Goal: Find specific page/section: Find specific page/section

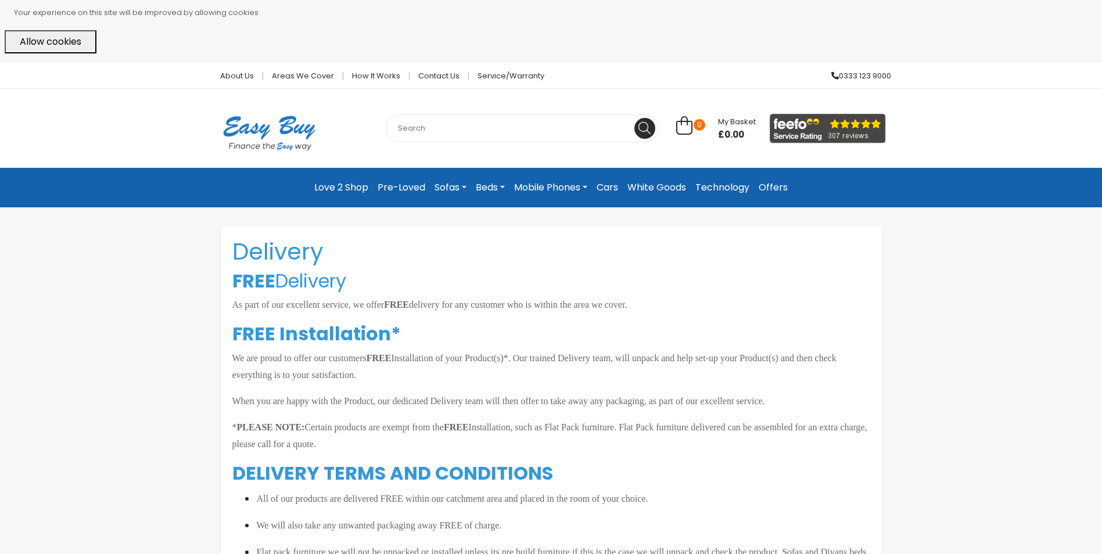
click at [338, 182] on link "Love 2 Shop" at bounding box center [341, 187] width 63 height 21
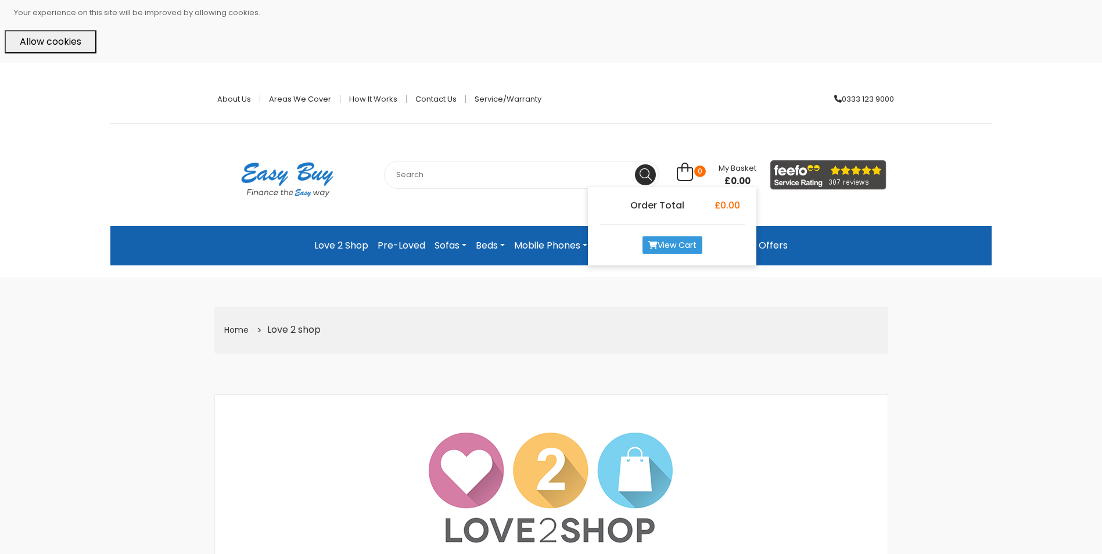
click at [732, 170] on span "My Basket" at bounding box center [737, 168] width 38 height 11
click at [676, 242] on link "View Cart" at bounding box center [672, 244] width 60 height 17
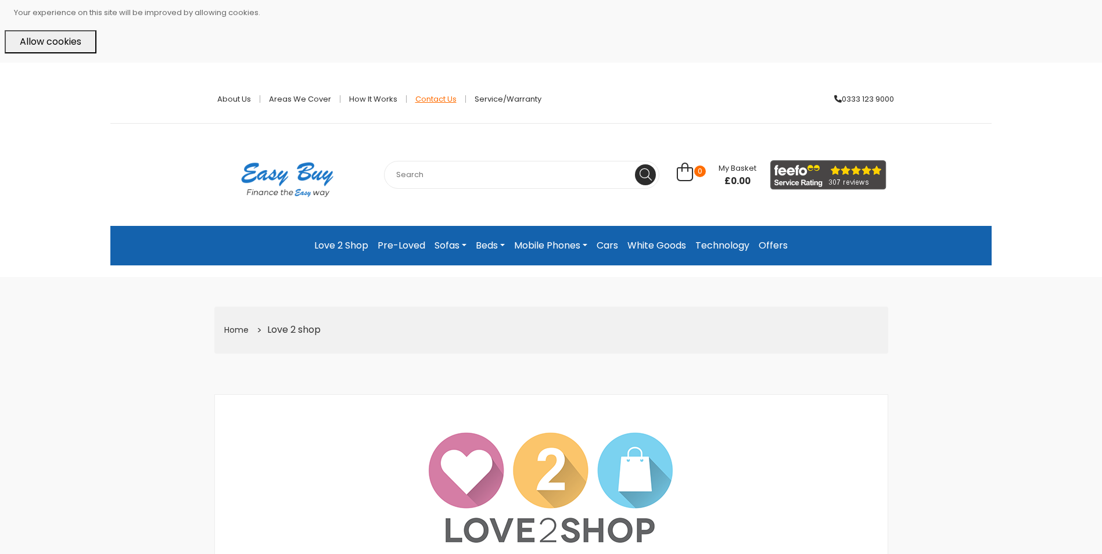
click at [431, 96] on link "Contact Us" at bounding box center [436, 99] width 59 height 8
click at [435, 173] on input "text" at bounding box center [521, 175] width 275 height 28
type input "MY ACCOUNT"
click at [645, 175] on icon at bounding box center [645, 174] width 12 height 12
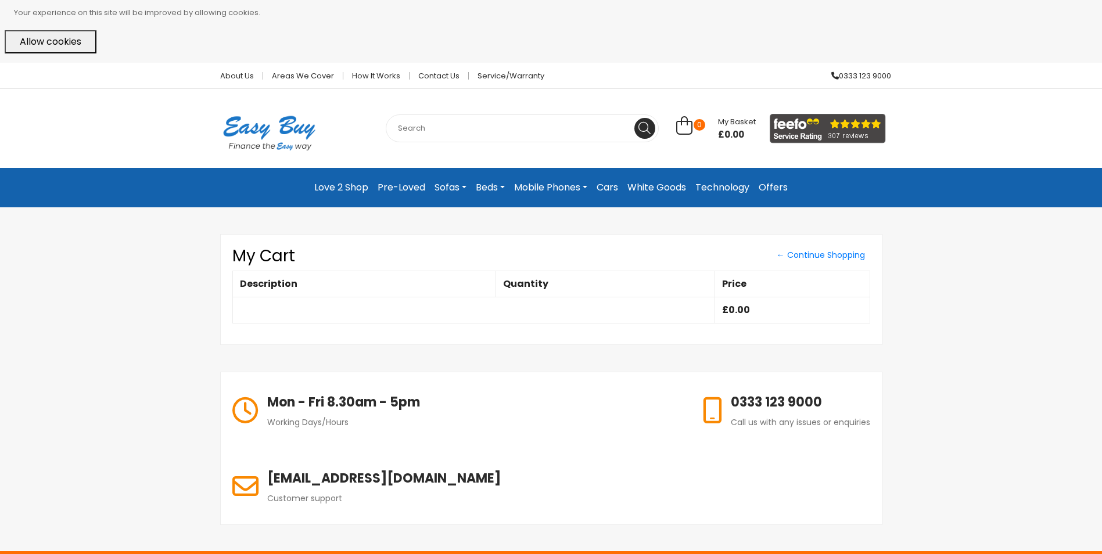
click at [60, 37] on button "Allow cookies" at bounding box center [51, 41] width 92 height 23
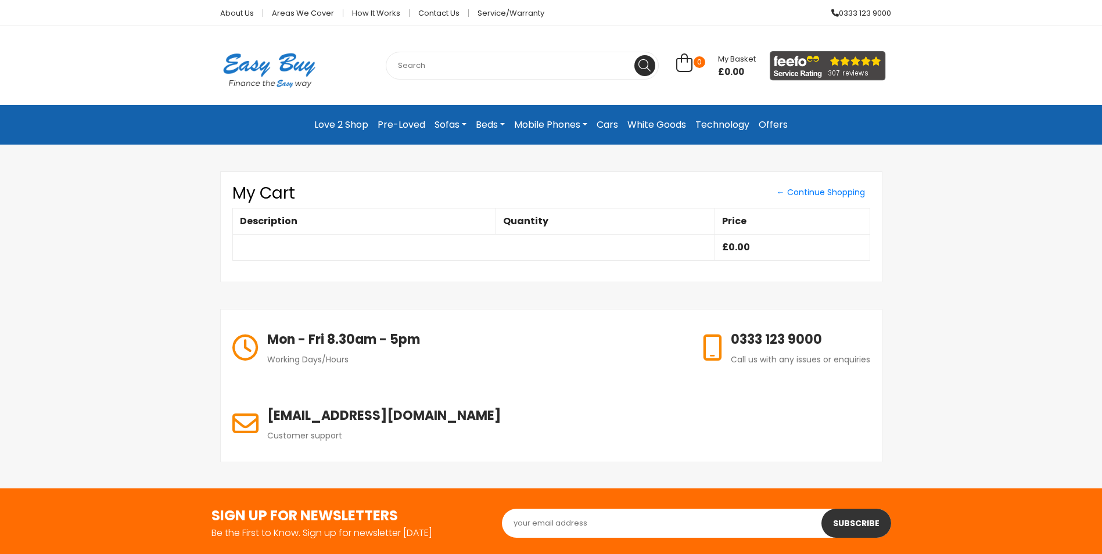
click at [310, 216] on th "Description" at bounding box center [363, 221] width 263 height 26
click at [310, 217] on th "Description" at bounding box center [363, 221] width 263 height 26
click at [807, 189] on link "← Continue Shopping" at bounding box center [820, 193] width 99 height 18
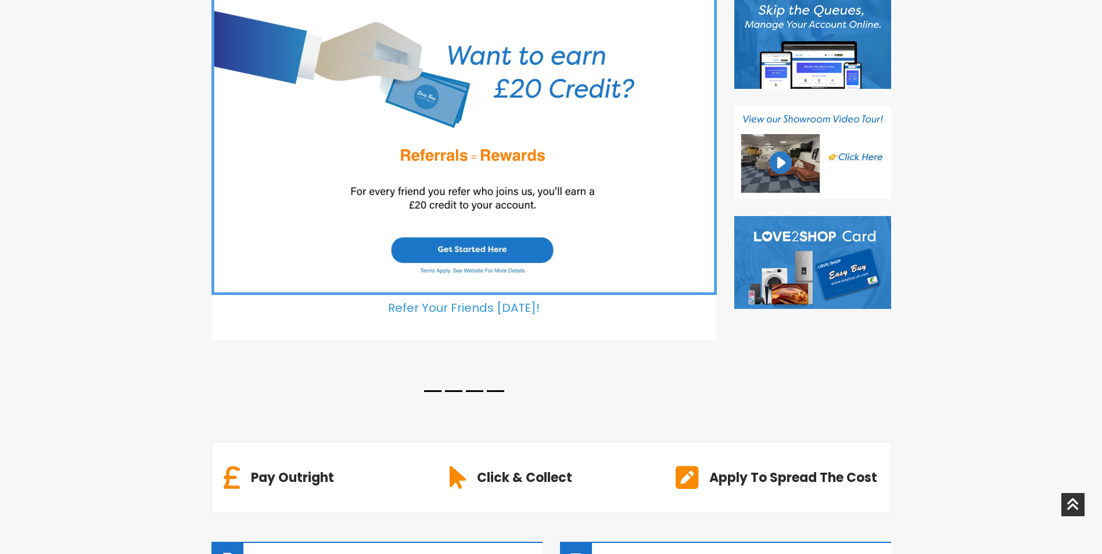
scroll to position [117, 0]
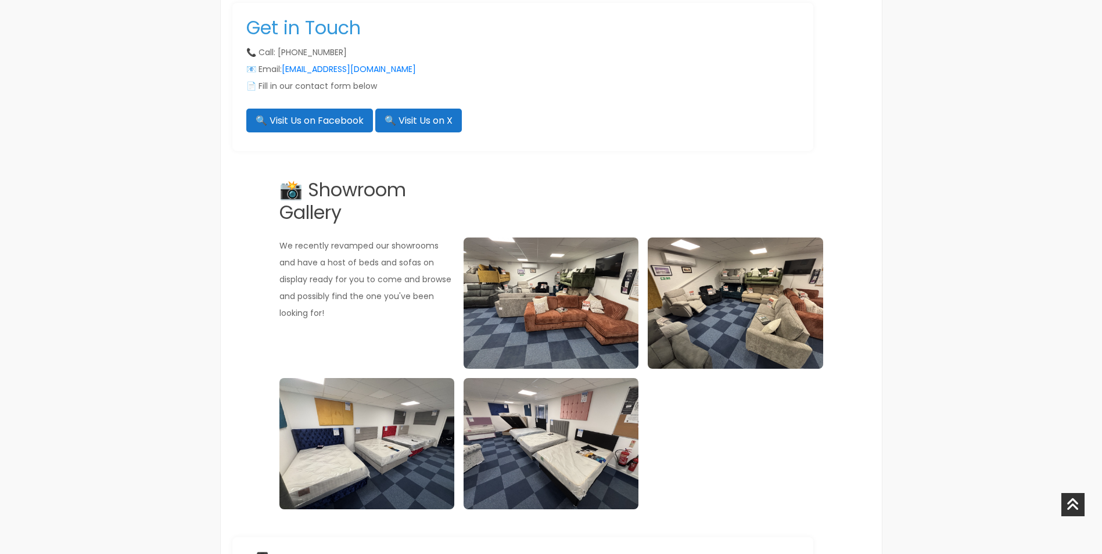
scroll to position [58, 0]
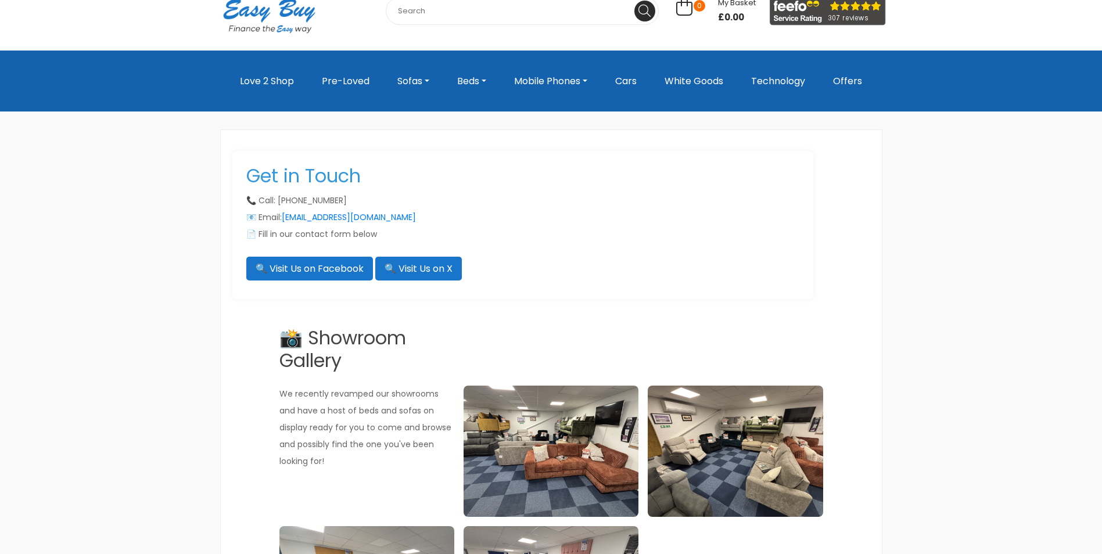
click at [260, 74] on link "Love 2 Shop" at bounding box center [266, 81] width 63 height 24
